Goal: Task Accomplishment & Management: Manage account settings

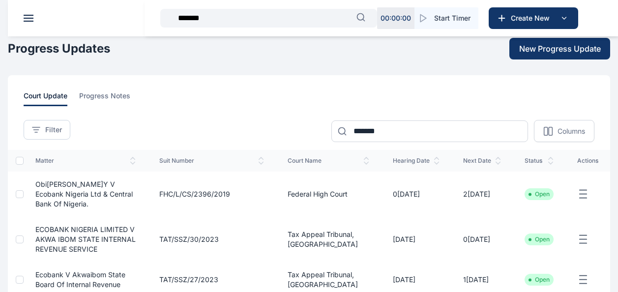
select select "**"
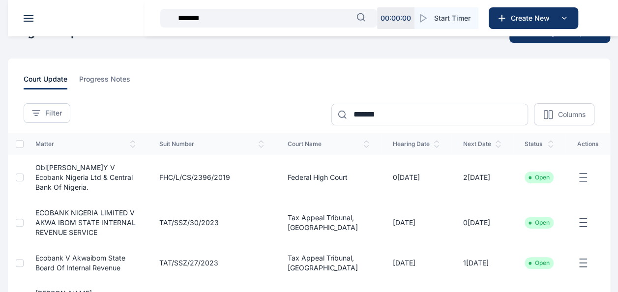
scroll to position [17, 0]
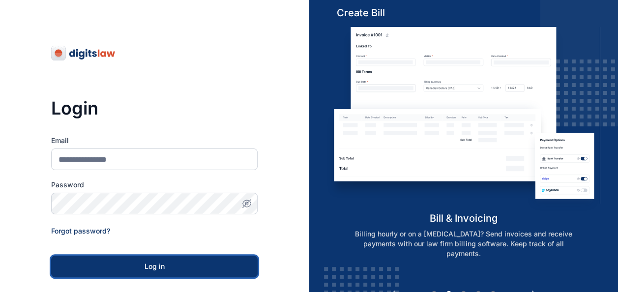
click at [161, 260] on button "Log in" at bounding box center [154, 267] width 206 height 22
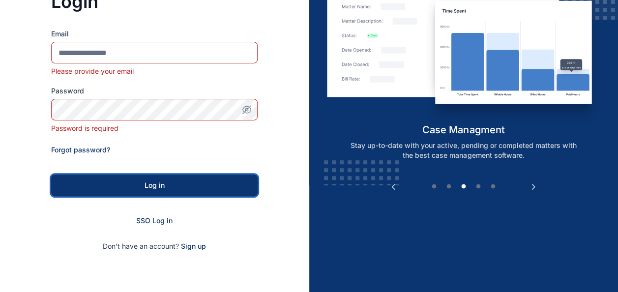
scroll to position [107, 0]
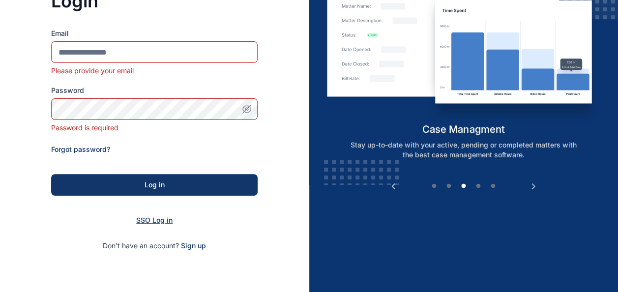
click at [142, 218] on span "SSO Log in" at bounding box center [154, 220] width 36 height 8
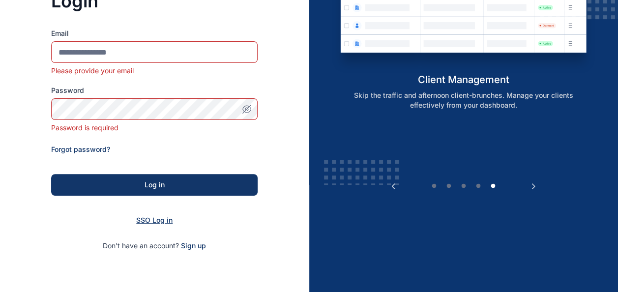
click at [156, 224] on span "SSO Log in" at bounding box center [154, 220] width 36 height 8
